Goal: Transaction & Acquisition: Download file/media

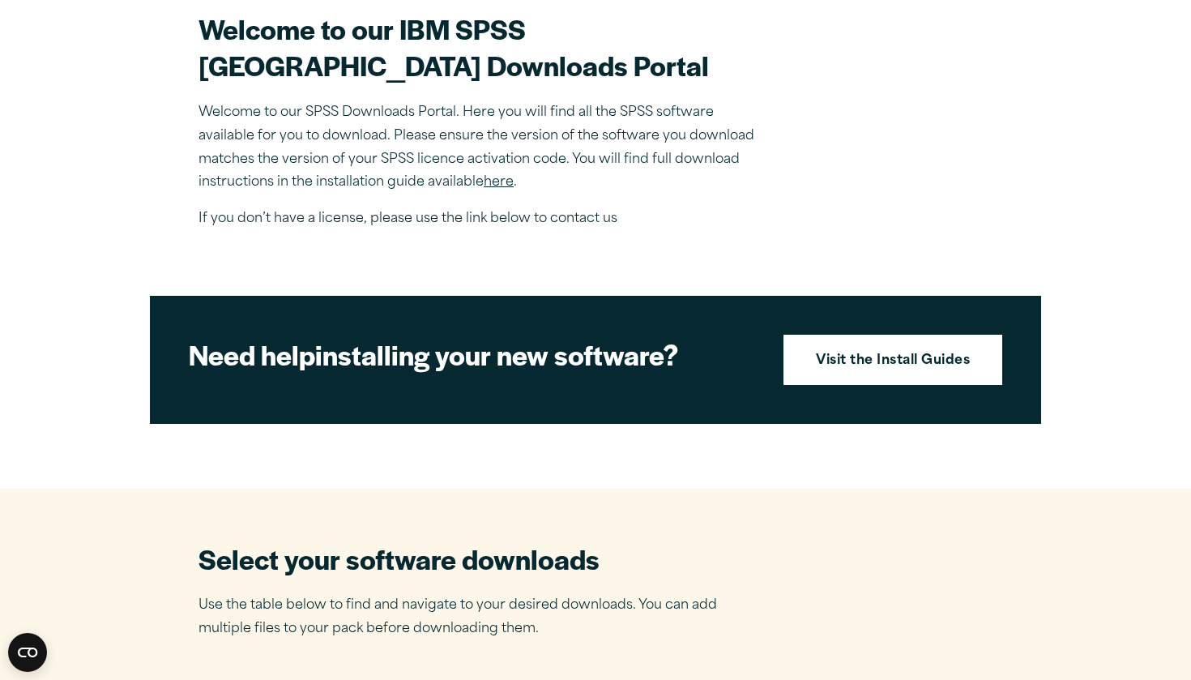
scroll to position [422, 0]
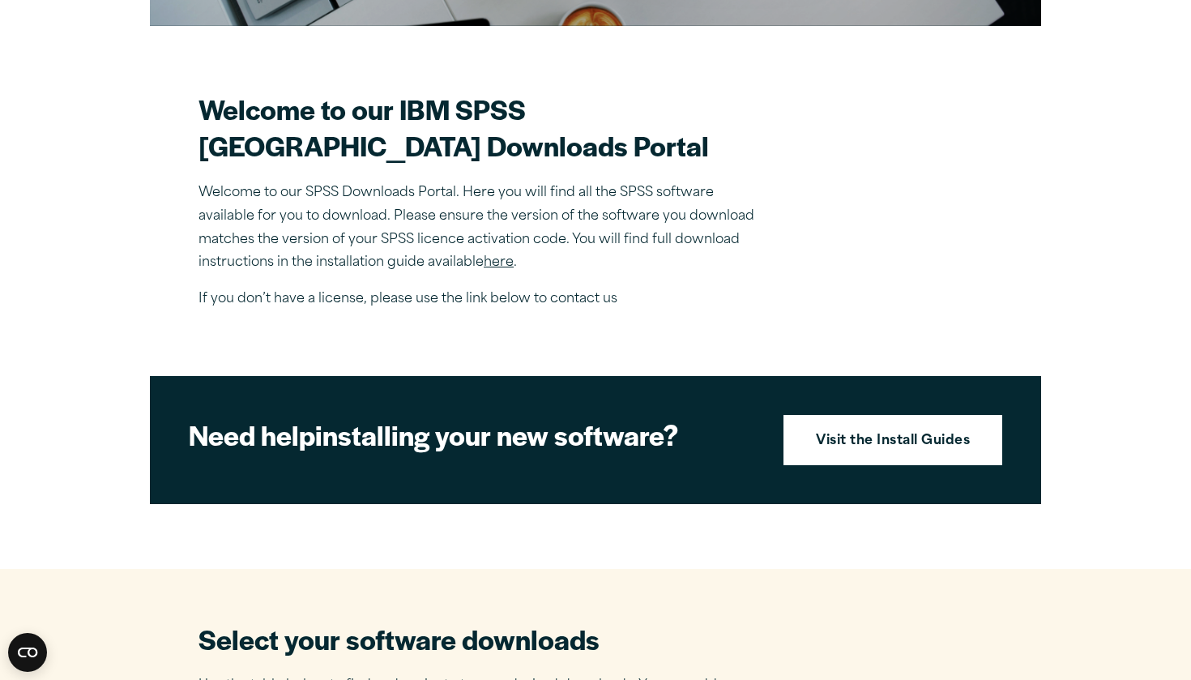
click at [853, 220] on section "Welcome to our IBM SPSS [GEOGRAPHIC_DATA] Downloads Portal Welcome to our SPSS …" at bounding box center [596, 201] width 794 height 220
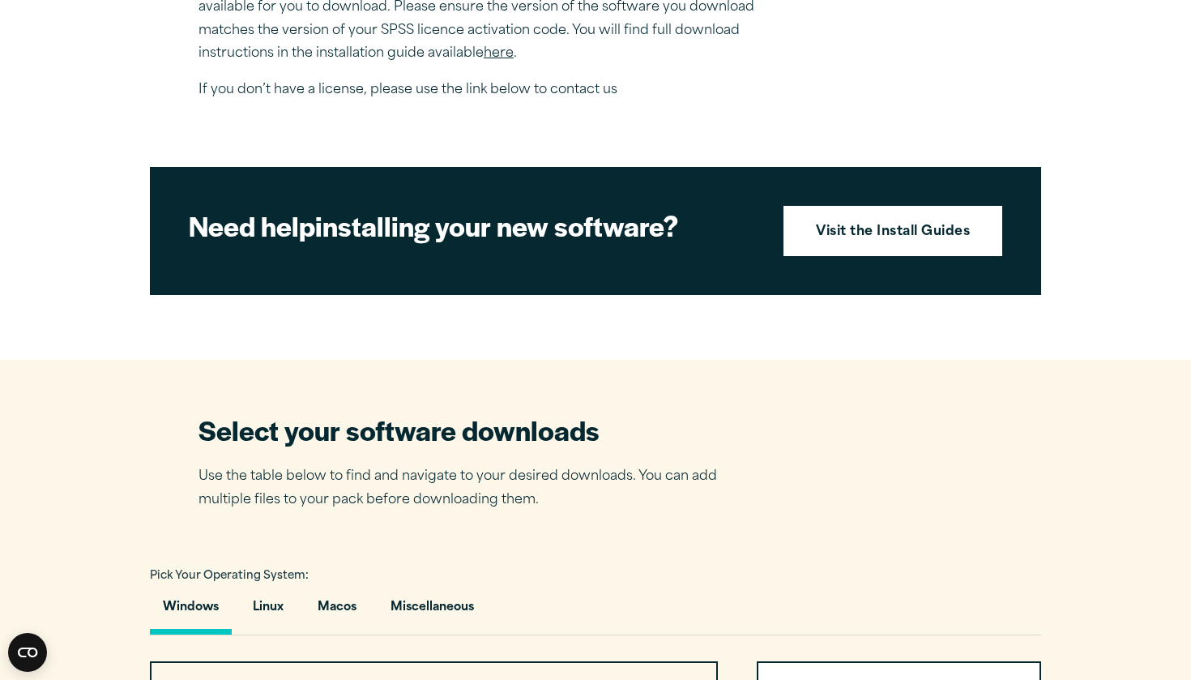
scroll to position [632, 0]
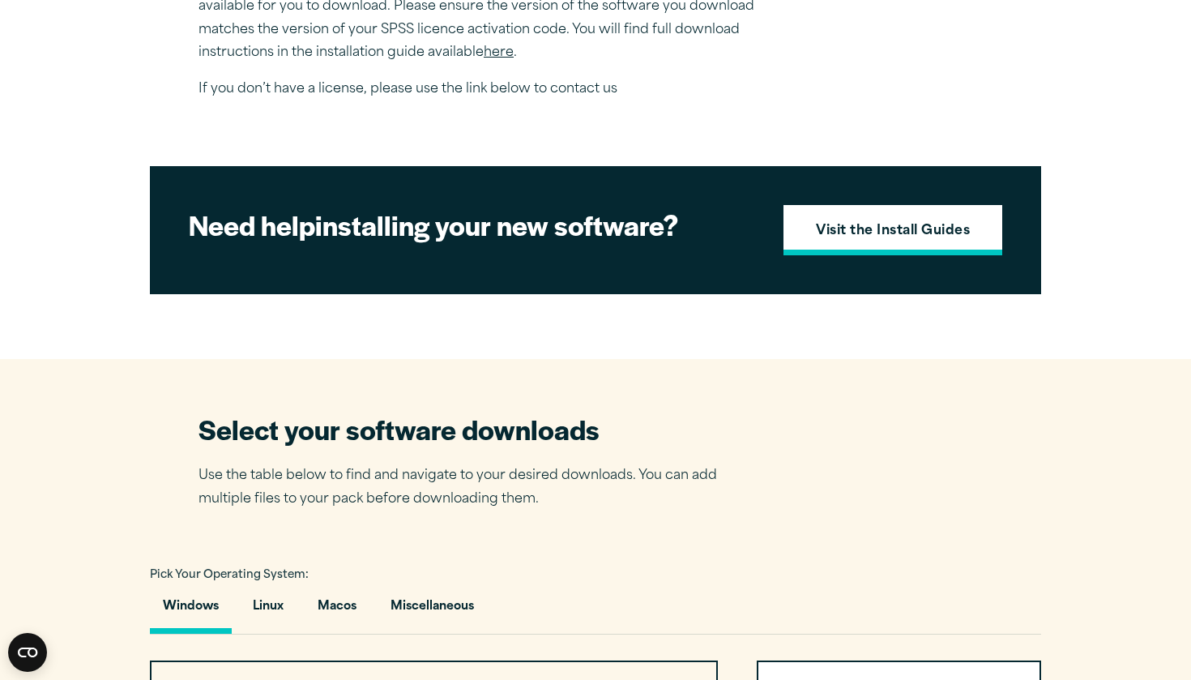
click at [860, 255] on link "Visit the Install Guides" at bounding box center [893, 230] width 219 height 50
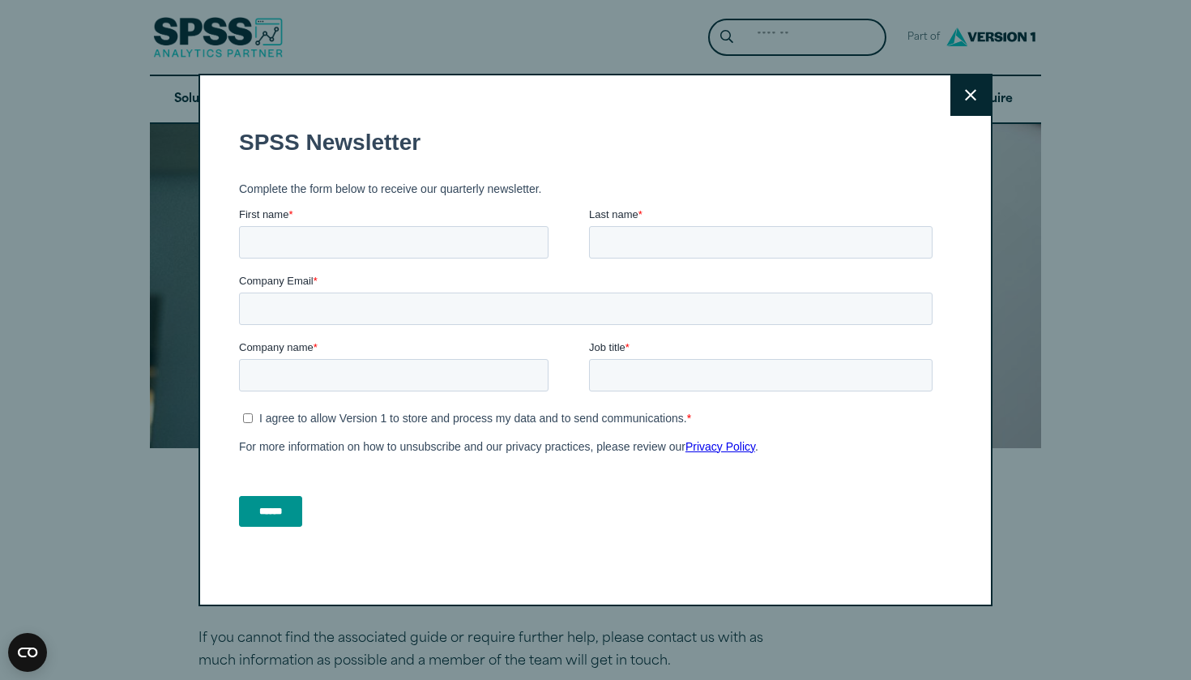
click at [979, 93] on button "Close" at bounding box center [971, 95] width 41 height 41
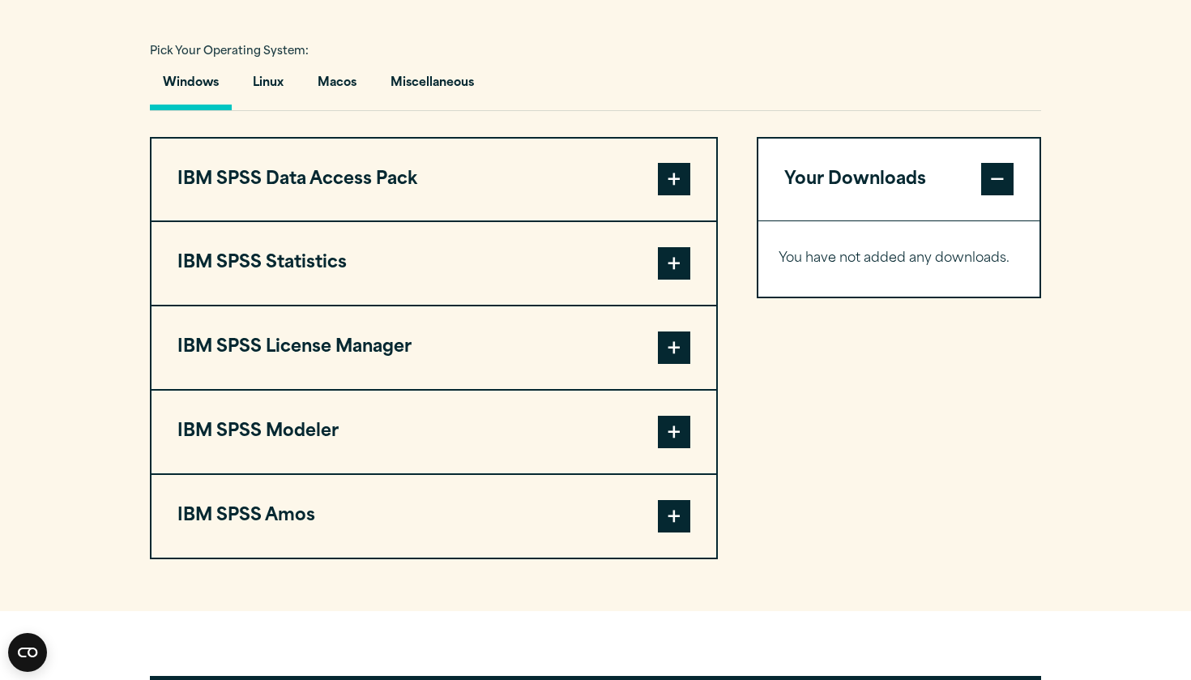
scroll to position [1158, 0]
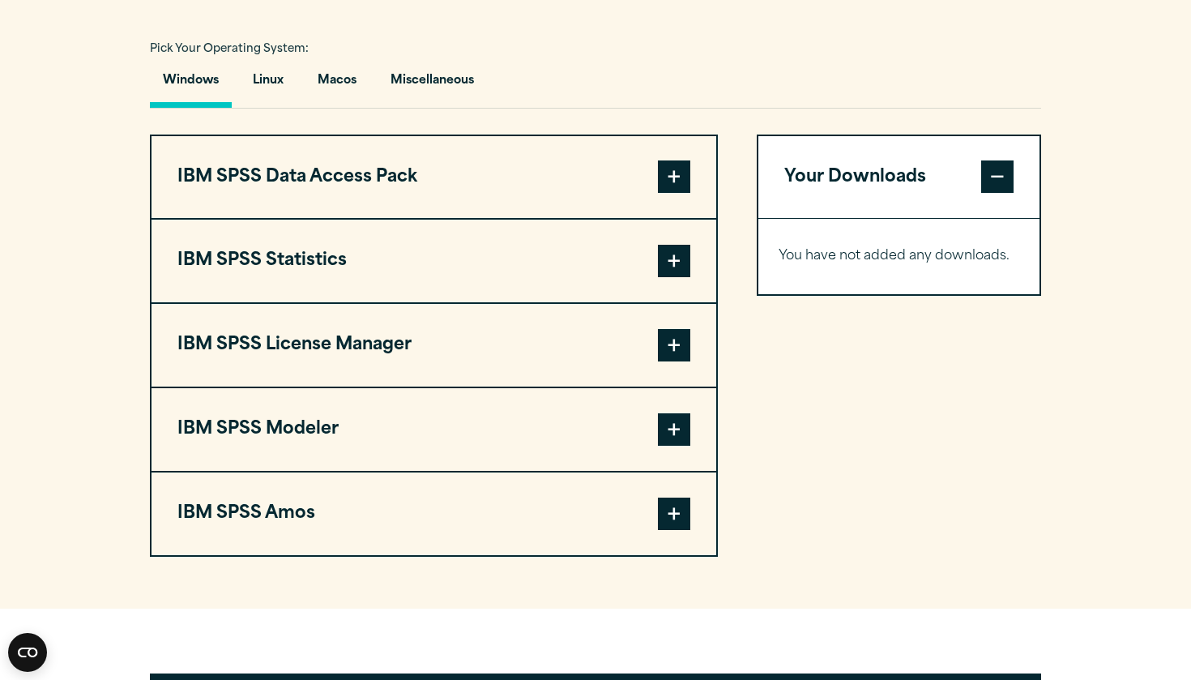
click at [639, 302] on button "IBM SPSS Statistics" at bounding box center [434, 261] width 565 height 83
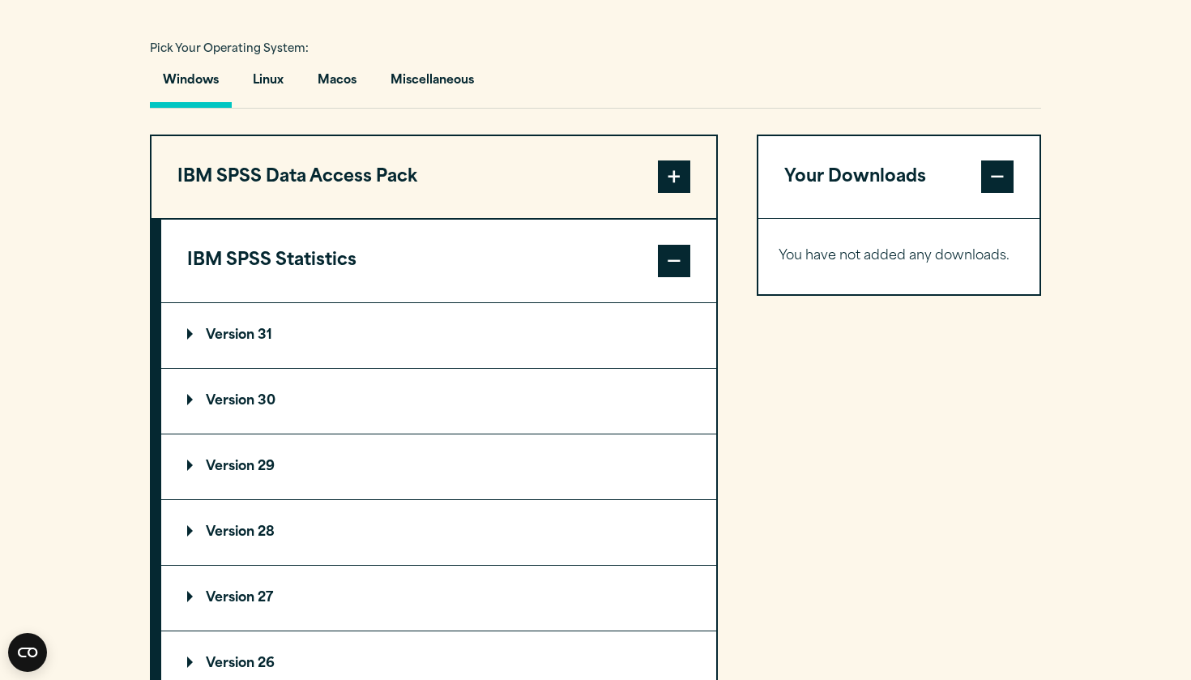
click at [277, 430] on summary "Version 30" at bounding box center [438, 401] width 555 height 65
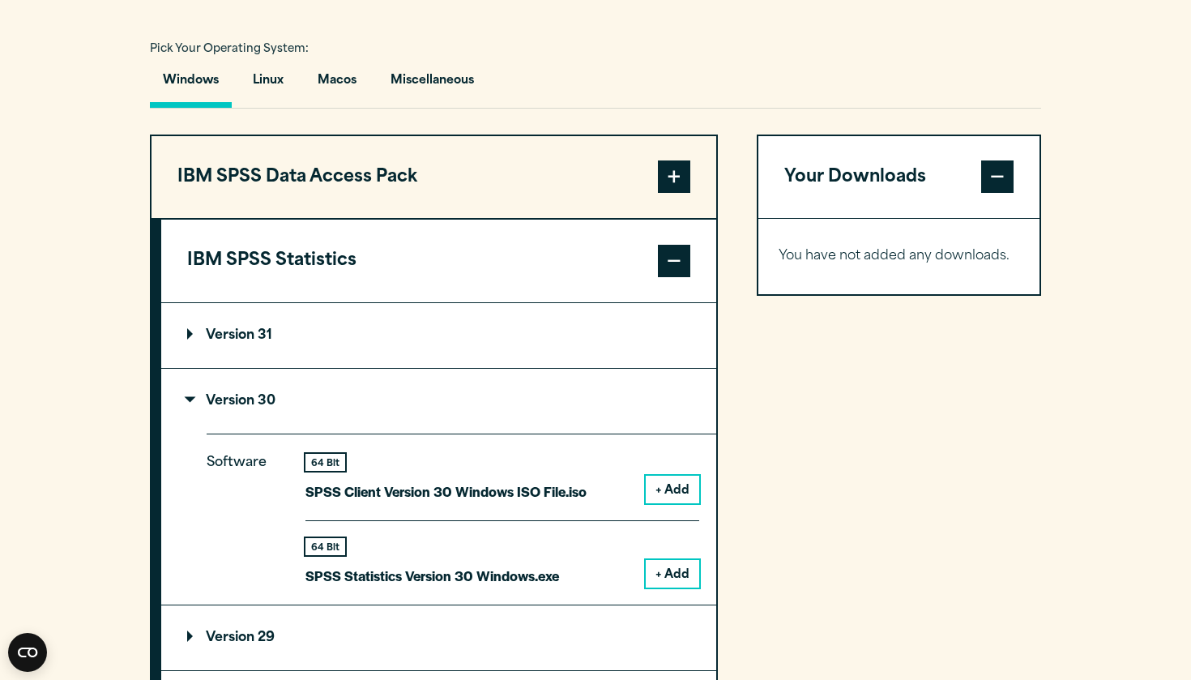
click at [826, 468] on div "Your Downloads You have not added any downloads. Download 0 Items" at bounding box center [899, 628] width 284 height 987
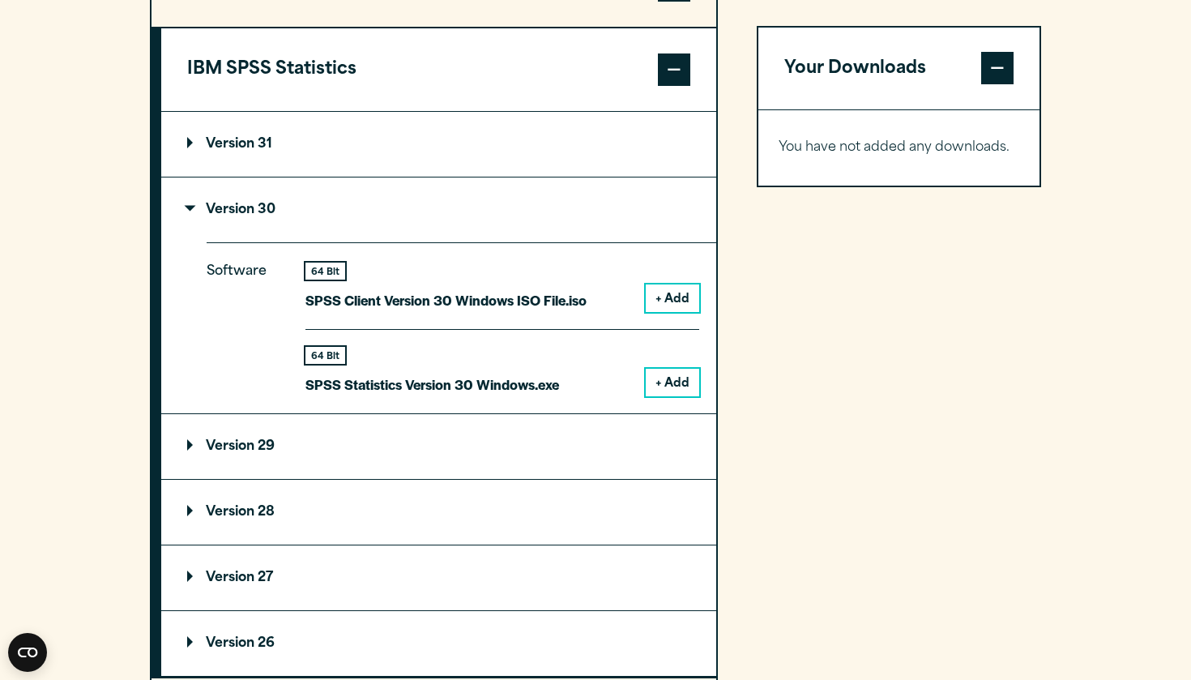
scroll to position [1351, 0]
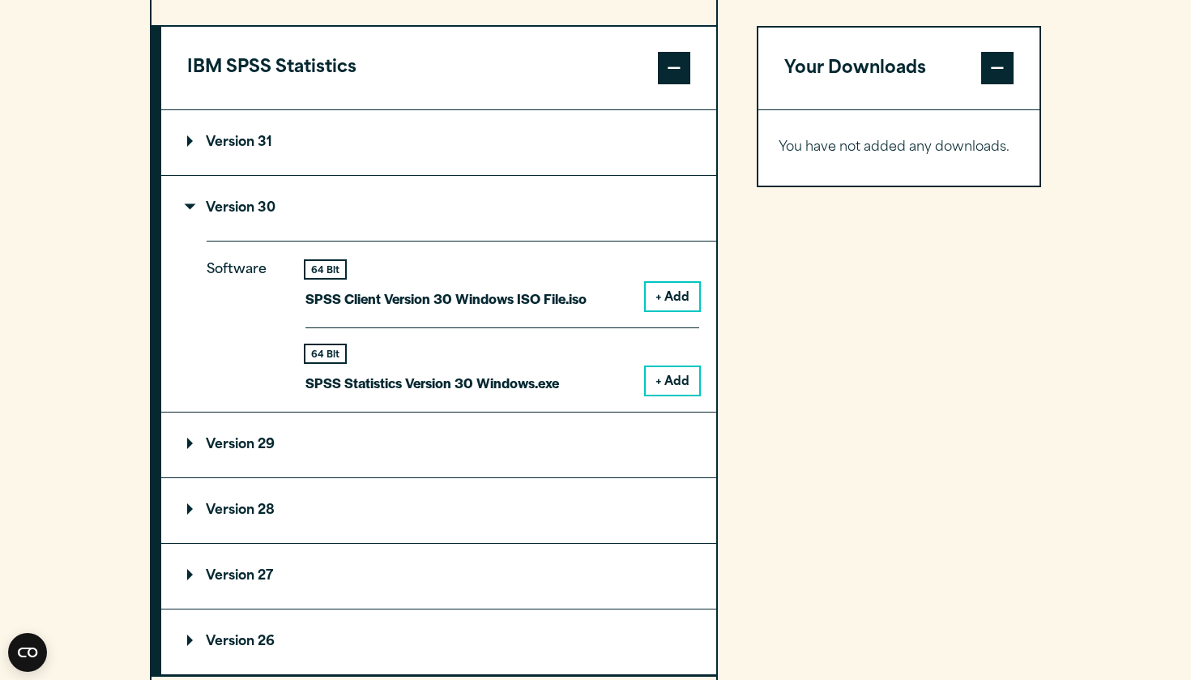
click at [669, 395] on button "+ Add" at bounding box center [672, 381] width 53 height 28
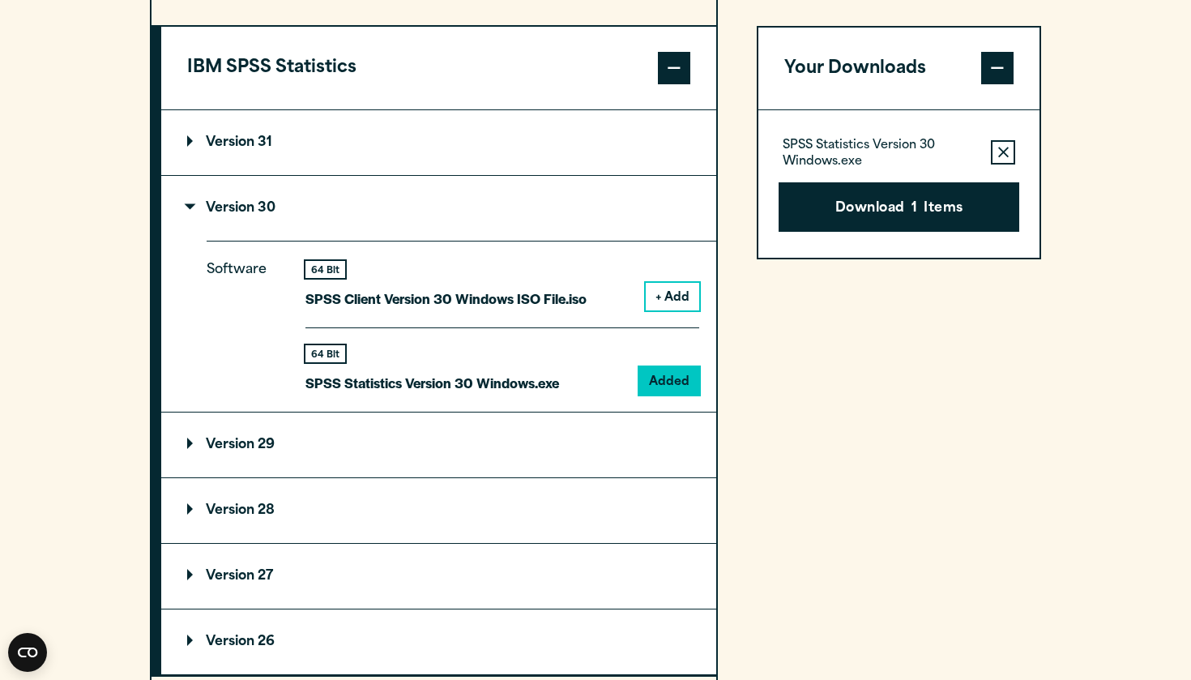
click at [540, 395] on p "SPSS Statistics Version 30 Windows.exe" at bounding box center [433, 383] width 254 height 24
click at [930, 208] on button "Download 1 Items" at bounding box center [899, 207] width 241 height 50
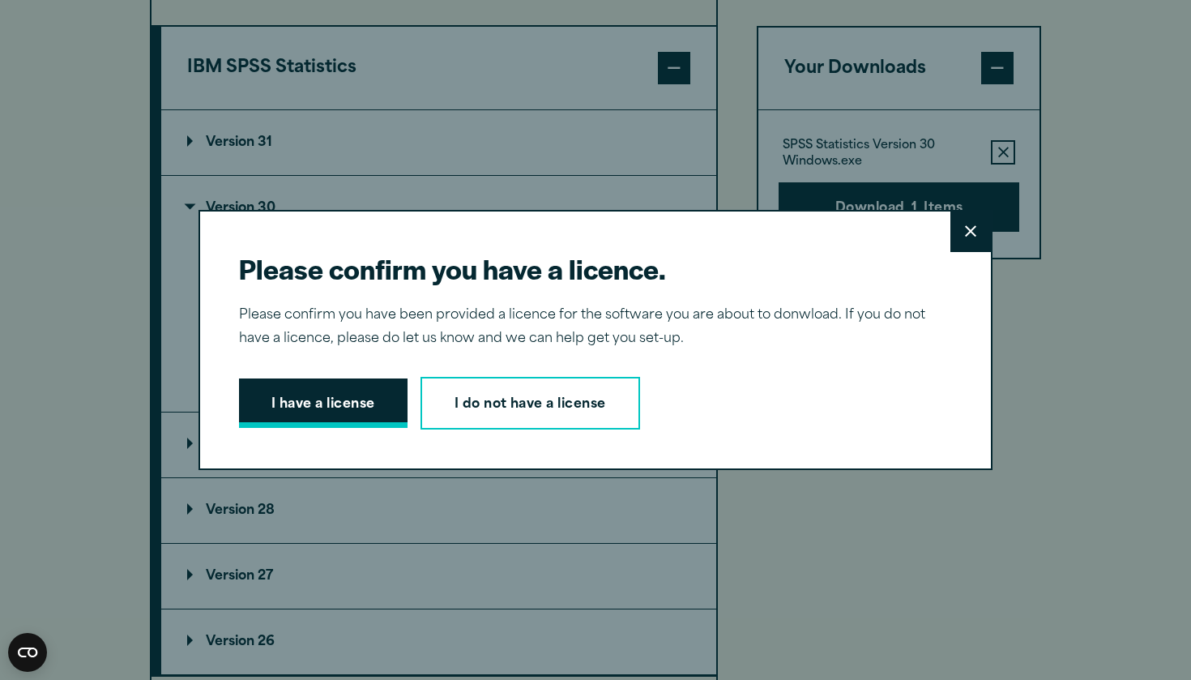
click at [330, 412] on button "I have a license" at bounding box center [323, 403] width 169 height 50
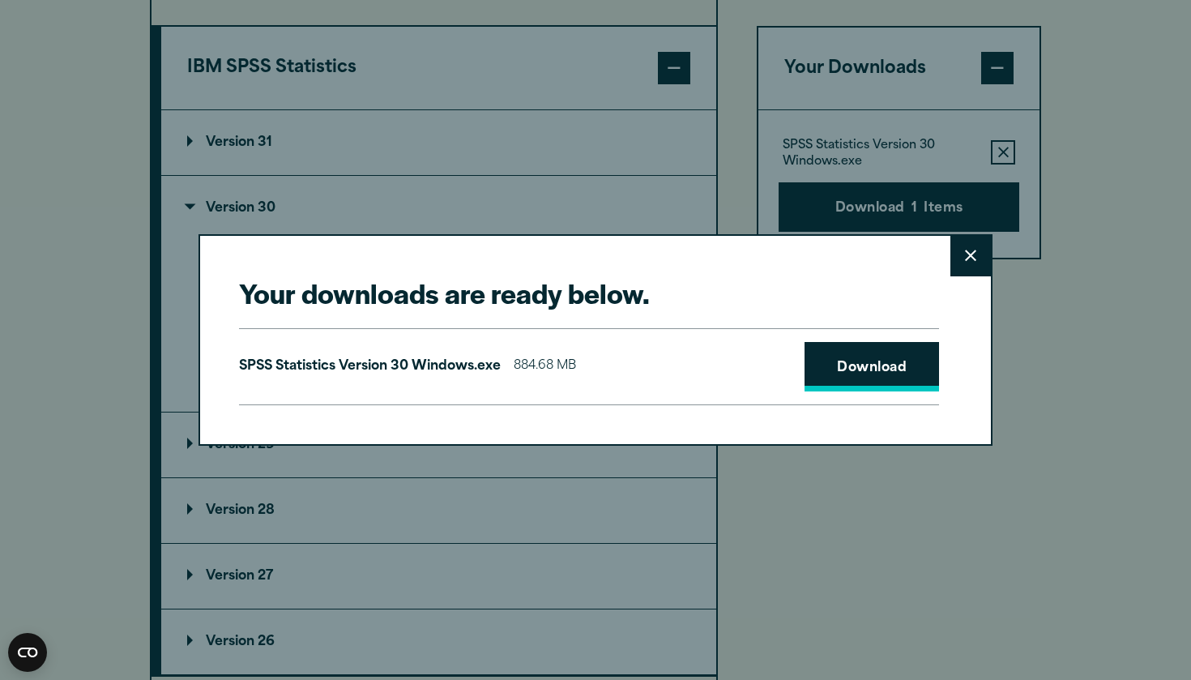
click at [878, 366] on link "Download" at bounding box center [872, 367] width 135 height 50
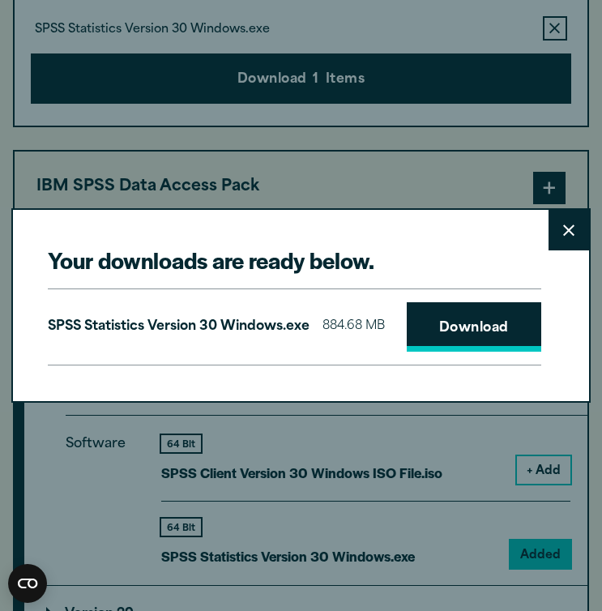
click at [481, 320] on link "Download" at bounding box center [474, 327] width 135 height 50
click at [571, 233] on icon at bounding box center [568, 230] width 11 height 12
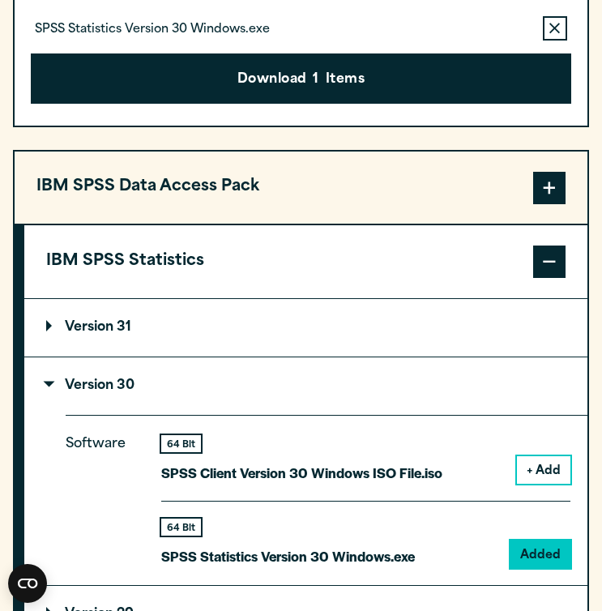
click at [284, 559] on p "SPSS Statistics Version 30 Windows.exe" at bounding box center [288, 557] width 254 height 24
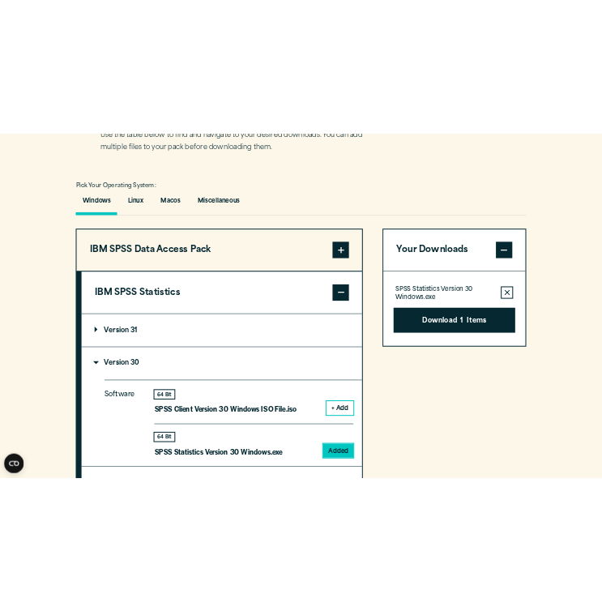
scroll to position [1118, 0]
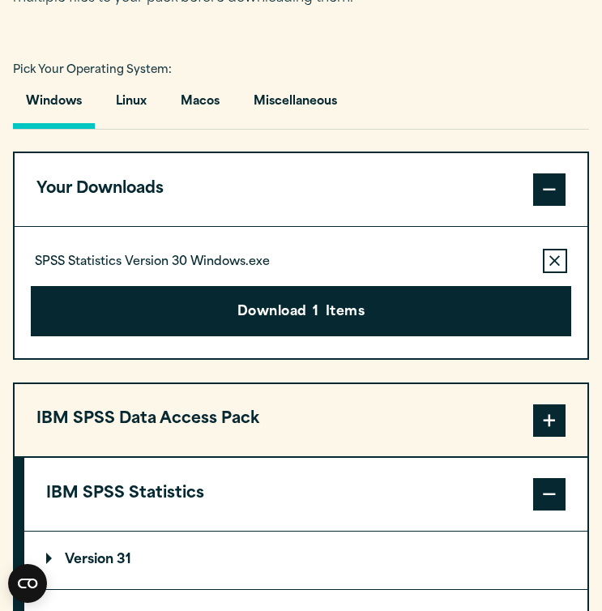
click at [349, 318] on button "Download 1 Items" at bounding box center [301, 311] width 541 height 50
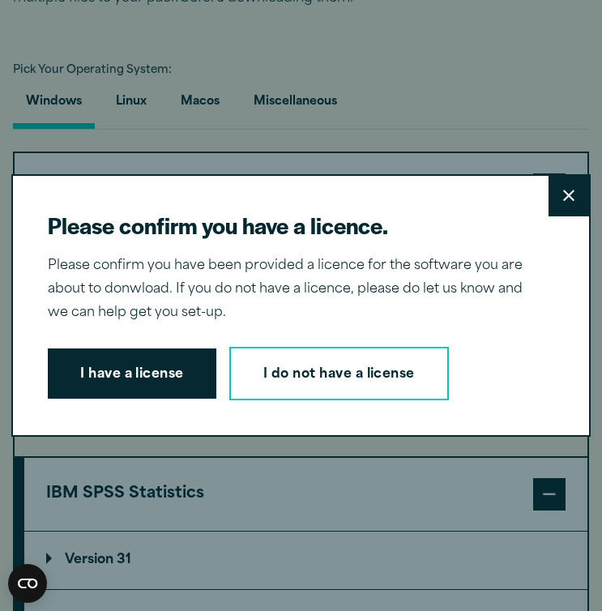
click at [349, 240] on h2 "Please confirm you have a licence." at bounding box center [295, 225] width 494 height 29
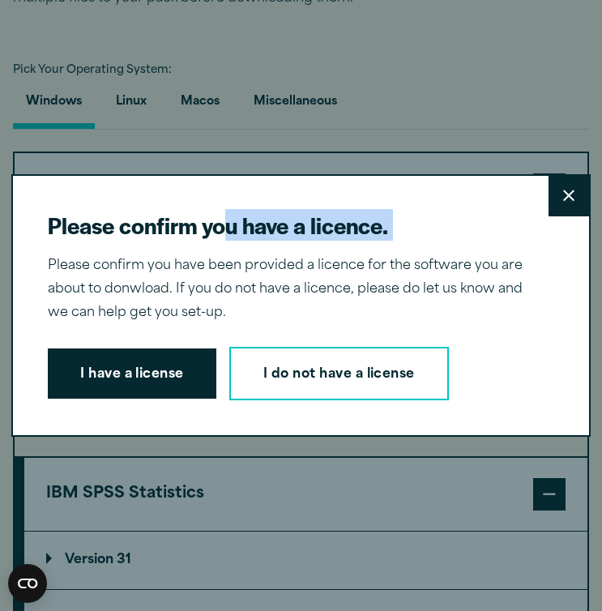
click at [349, 318] on div "Please confirm you have a licence. Close Please confirm you have been provided …" at bounding box center [301, 305] width 580 height 263
click at [179, 362] on button "I have a license" at bounding box center [132, 373] width 169 height 50
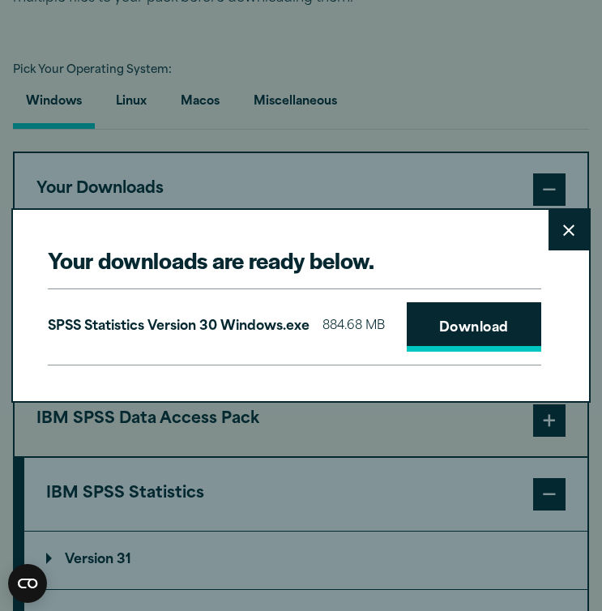
click at [462, 318] on link "Download" at bounding box center [474, 327] width 135 height 50
